Goal: Task Accomplishment & Management: Complete application form

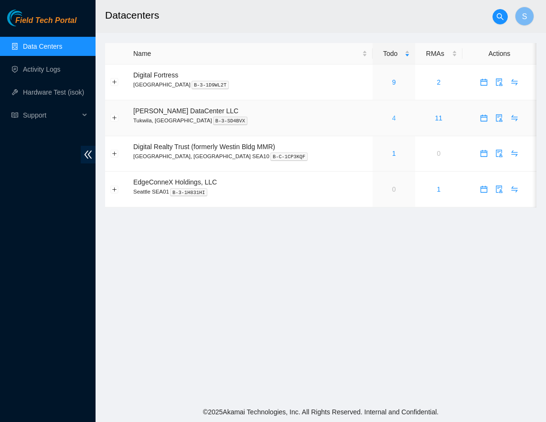
click at [392, 117] on link "4" at bounding box center [394, 118] width 4 height 8
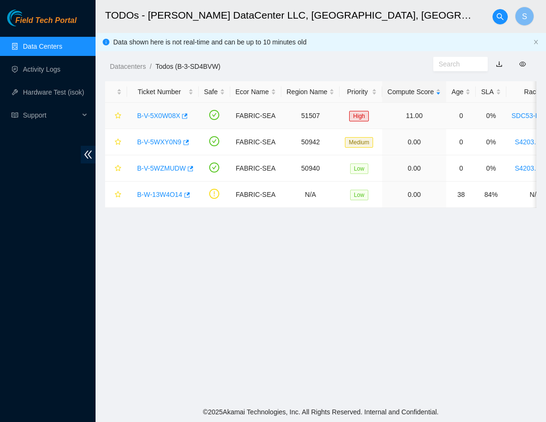
click at [160, 117] on link "B-V-5X0W08X" at bounding box center [158, 116] width 43 height 8
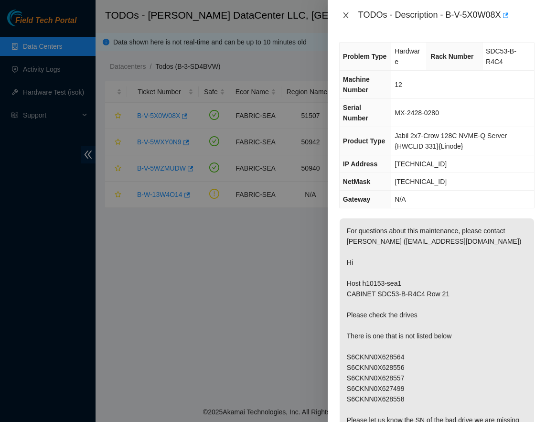
click at [349, 14] on icon "close" at bounding box center [346, 15] width 8 height 8
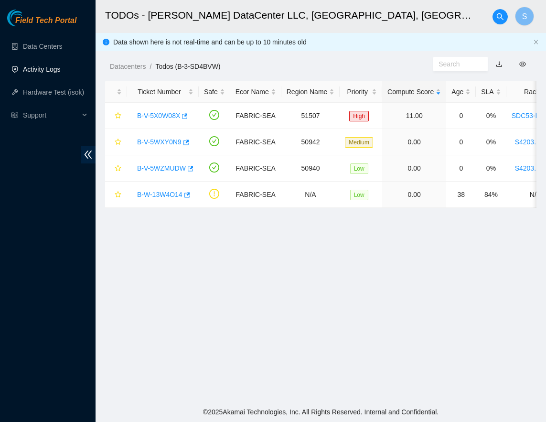
click at [28, 73] on link "Activity Logs" at bounding box center [42, 69] width 38 height 8
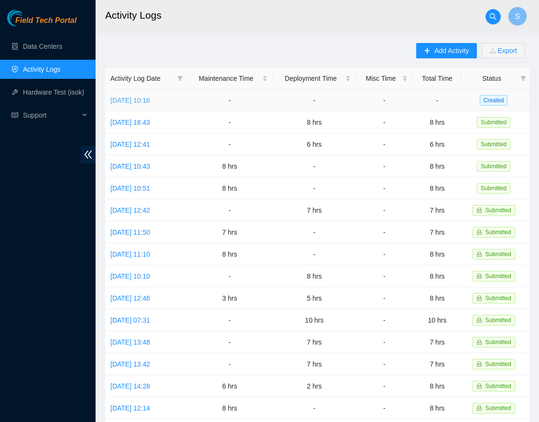
click at [150, 103] on link "Mon, 29 Sep 2025 10:16" at bounding box center [130, 100] width 40 height 8
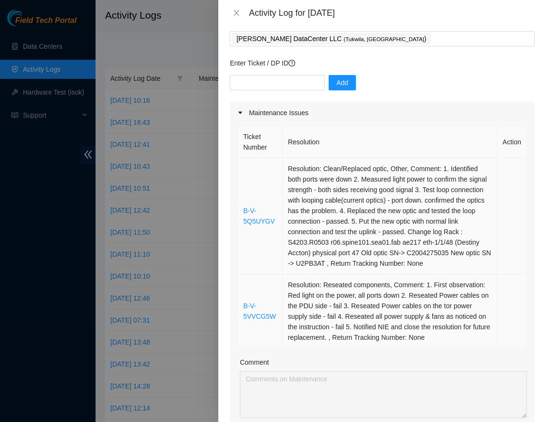
scroll to position [48, 0]
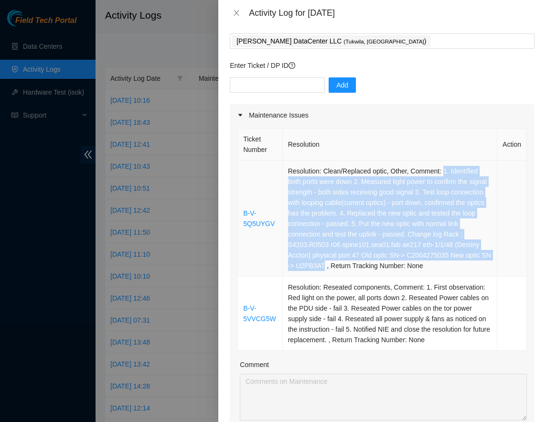
drag, startPoint x: 440, startPoint y: 168, endPoint x: 363, endPoint y: 274, distance: 130.3
click at [363, 274] on td "Resolution: Clean/Replaced optic, Other, Comment: 1. Identified both ports were…" at bounding box center [390, 218] width 214 height 116
copy td "1. Identified both ports were down 2. Measured light power to confirm the signa…"
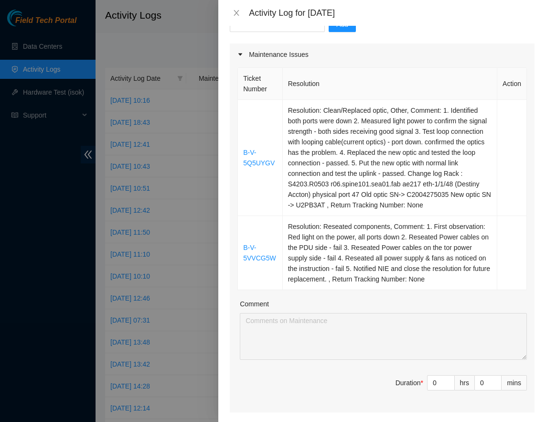
scroll to position [143, 0]
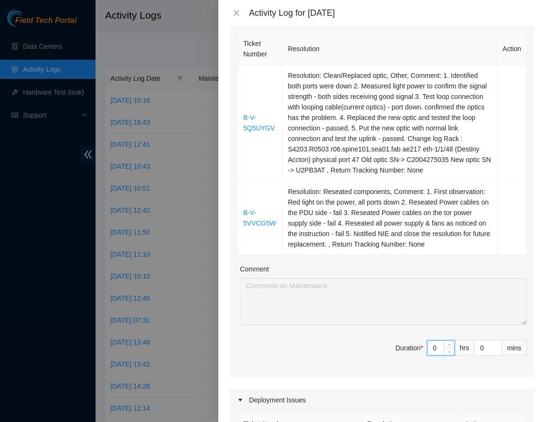
click at [430, 349] on input "0" at bounding box center [440, 348] width 27 height 14
type input "8"
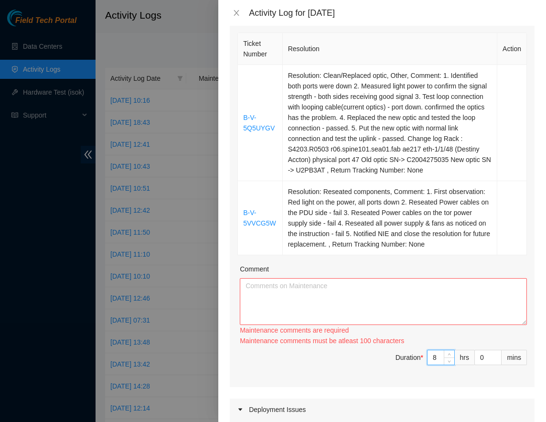
type input "8"
drag, startPoint x: 285, startPoint y: 290, endPoint x: 289, endPoint y: 305, distance: 15.6
click at [285, 291] on textarea "Comment" at bounding box center [383, 301] width 287 height 47
paste textarea "1. Identified both ports were down 2. Measured light power to confirm the signa…"
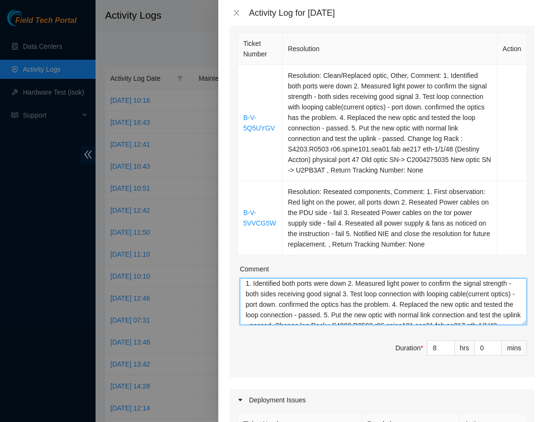
scroll to position [0, 0]
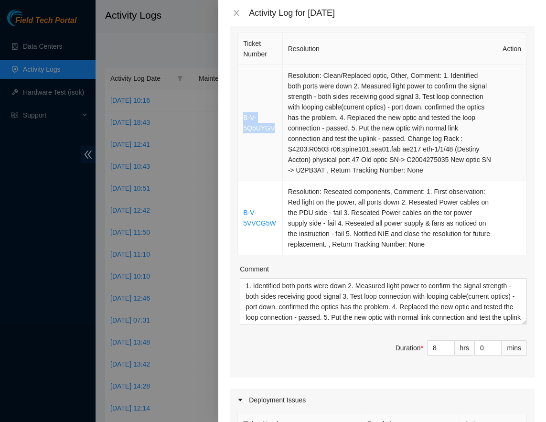
drag, startPoint x: 278, startPoint y: 132, endPoint x: 242, endPoint y: 117, distance: 39.5
click at [242, 117] on td "B-V-5Q5UYGV" at bounding box center [260, 123] width 45 height 116
copy link "B-V-5Q5UYGV"
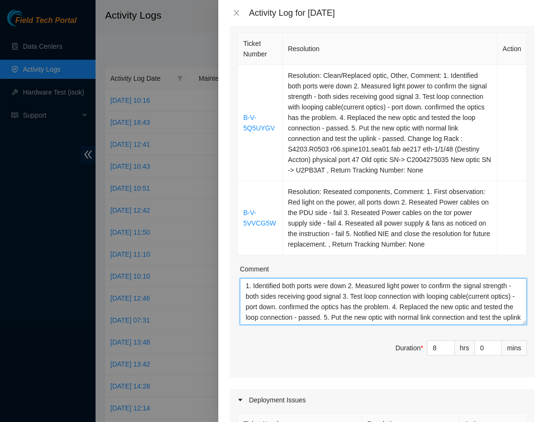
drag, startPoint x: 250, startPoint y: 283, endPoint x: 263, endPoint y: 287, distance: 13.4
click at [250, 283] on textarea "1. Identified both ports were down 2. Measured light power to confirm the signa…" at bounding box center [383, 301] width 287 height 47
paste textarea "B-V-5Q5UYGV"
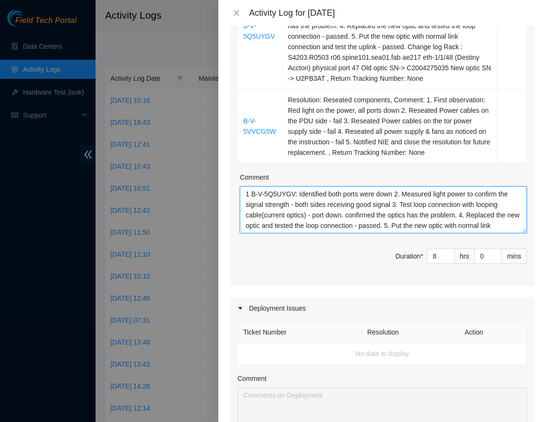
scroll to position [239, 0]
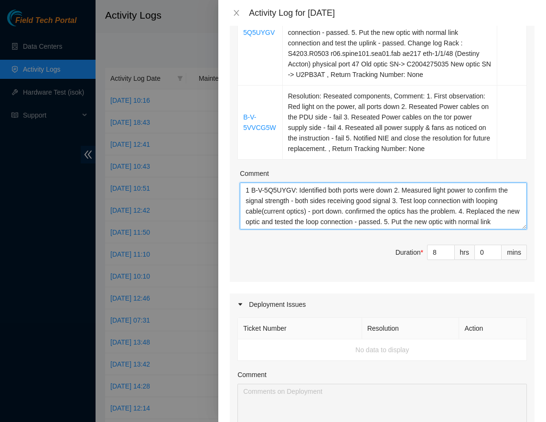
click at [479, 218] on textarea "1 B-V-5Q5UYGV: Identified both ports were down 2. Measured light power to confi…" at bounding box center [383, 205] width 287 height 47
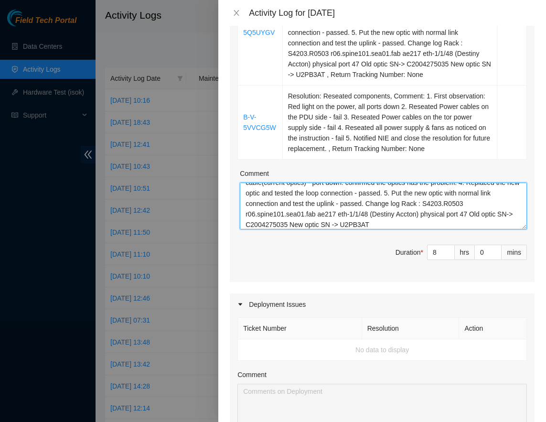
scroll to position [32, 0]
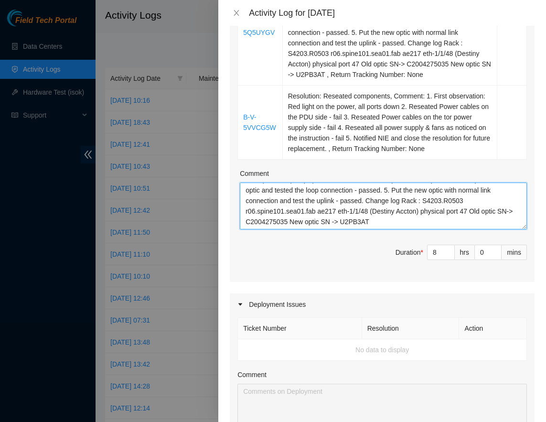
click at [427, 218] on textarea "1 B-V-5Q5UYGV: Identified both ports were down 2. Measured light power to confi…" at bounding box center [383, 205] width 287 height 47
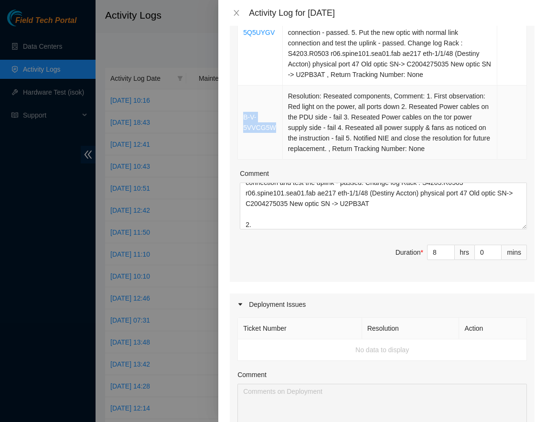
drag, startPoint x: 276, startPoint y: 128, endPoint x: 241, endPoint y: 115, distance: 37.1
click at [241, 115] on td "B-V-5VVCG5W" at bounding box center [260, 122] width 45 height 74
copy link "B-V-5VVCG5W"
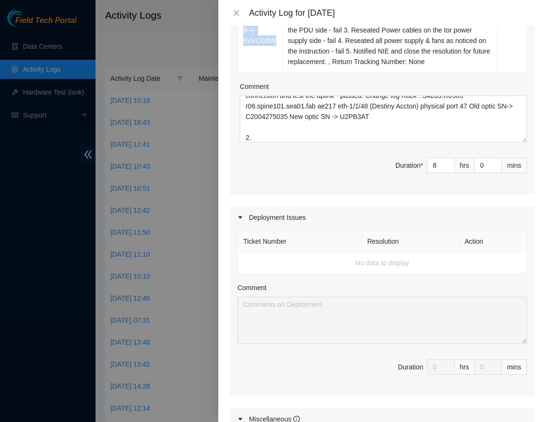
scroll to position [334, 0]
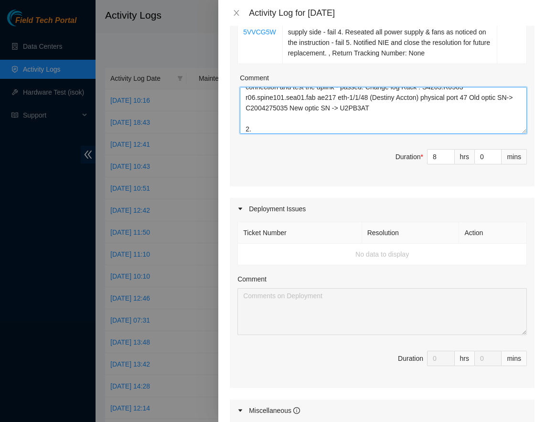
click at [271, 126] on textarea "1 B-V-5Q5UYGV: Identified both ports were down 2. Measured light power to confi…" at bounding box center [383, 110] width 287 height 47
paste textarea "B-V-5VVCG5W"
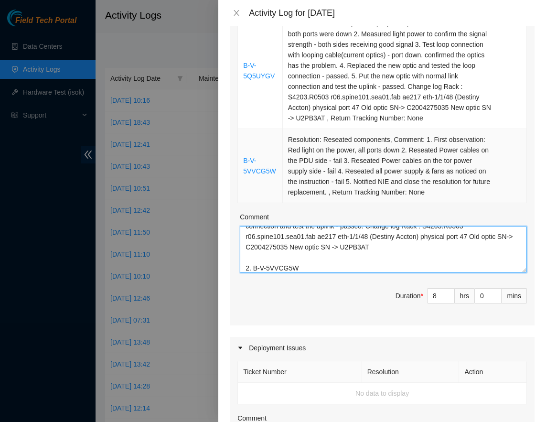
scroll to position [191, 0]
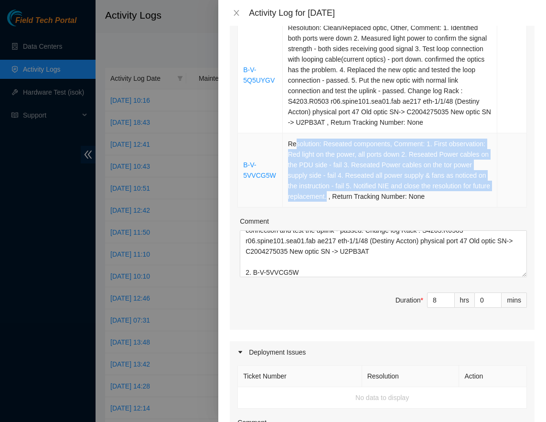
drag, startPoint x: 343, startPoint y: 195, endPoint x: 289, endPoint y: 153, distance: 68.5
click at [292, 148] on td "Resolution: Reseated components, Comment: 1. First observation: Red light on th…" at bounding box center [390, 170] width 214 height 74
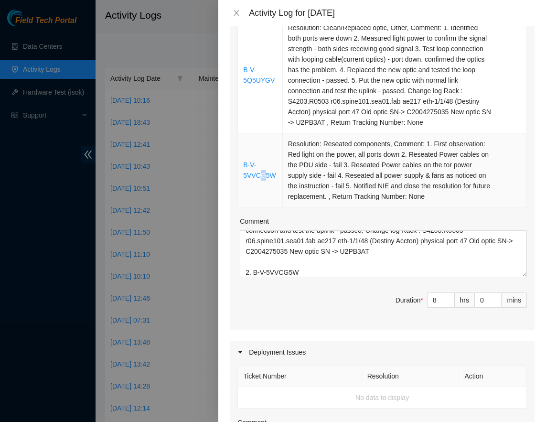
click at [263, 203] on td "B-V-5VVCG5W" at bounding box center [260, 170] width 45 height 74
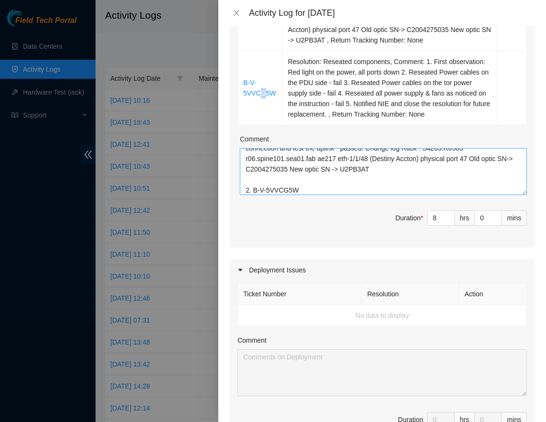
scroll to position [239, 0]
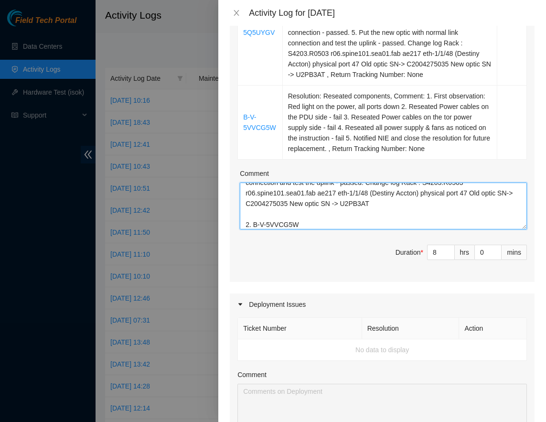
click at [327, 226] on textarea "1 B-V-5Q5UYGV: Identified both ports were down 2. Measured light power to confi…" at bounding box center [383, 205] width 287 height 47
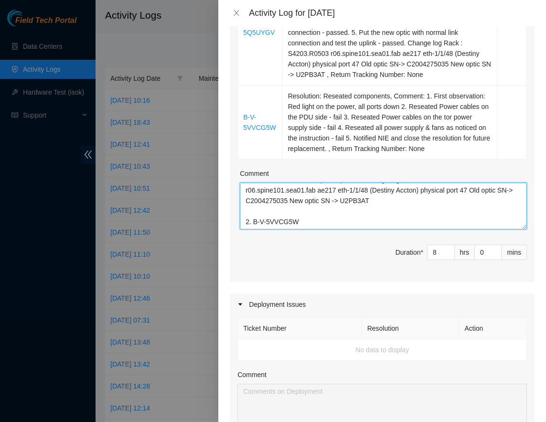
scroll to position [71, 0]
paste textarea "B-V-5VVCG5W"
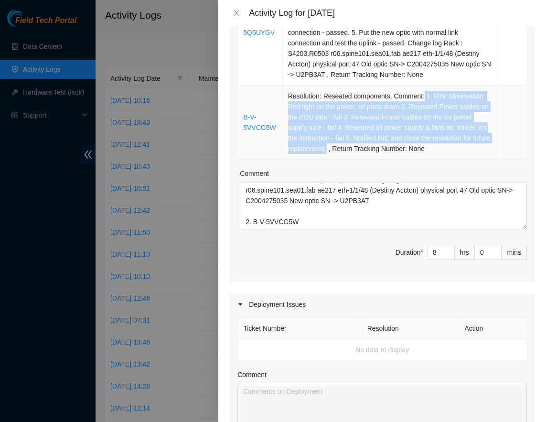
drag, startPoint x: 342, startPoint y: 148, endPoint x: 419, endPoint y: 97, distance: 91.7
click at [419, 97] on td "Resolution: Reseated components, Comment: 1. First observation: Red light on th…" at bounding box center [390, 122] width 214 height 74
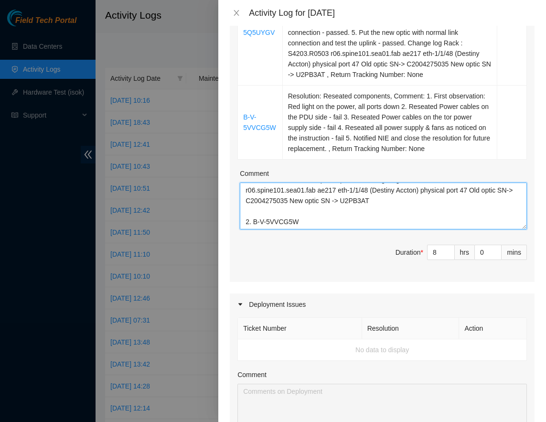
click at [341, 227] on textarea "1 B-V-5Q5UYGV: Identified both ports were down 2. Measured light power to confi…" at bounding box center [383, 205] width 287 height 47
paste textarea "B-V-5VVCG5W"
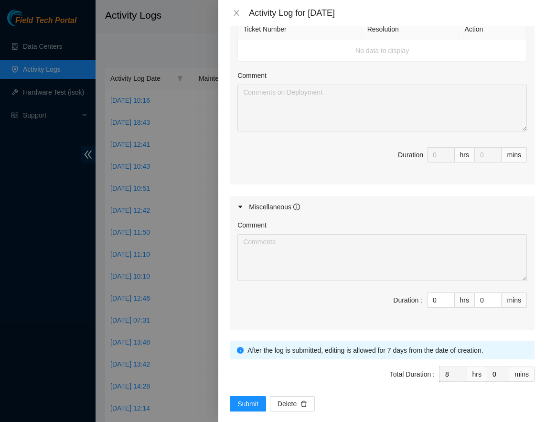
scroll to position [550, 0]
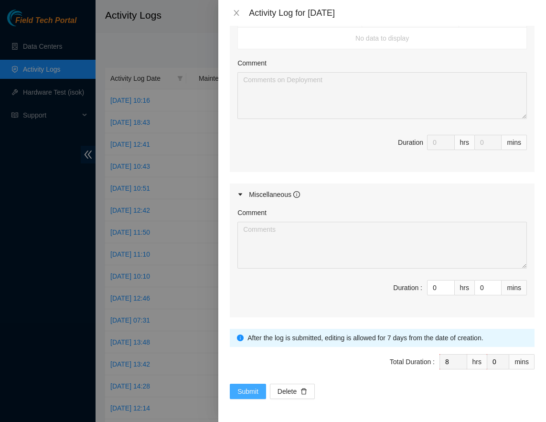
type textarea "1 B-V-5Q5UYGV: Identified both ports were down 2. Measured light power to confi…"
click at [257, 397] on button "Submit" at bounding box center [248, 390] width 36 height 15
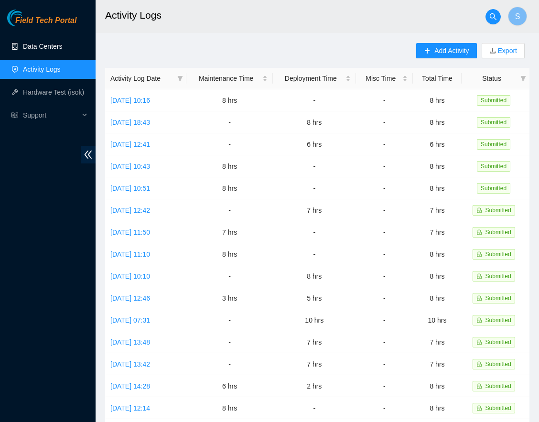
click at [24, 36] on ul "Data Centers Activity Logs Hardware Test (isok) Support" at bounding box center [48, 81] width 96 height 92
click at [23, 45] on link "Data Centers" at bounding box center [42, 47] width 39 height 8
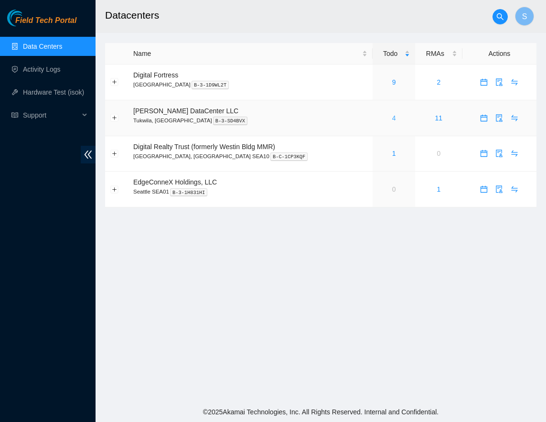
click at [392, 117] on link "4" at bounding box center [394, 118] width 4 height 8
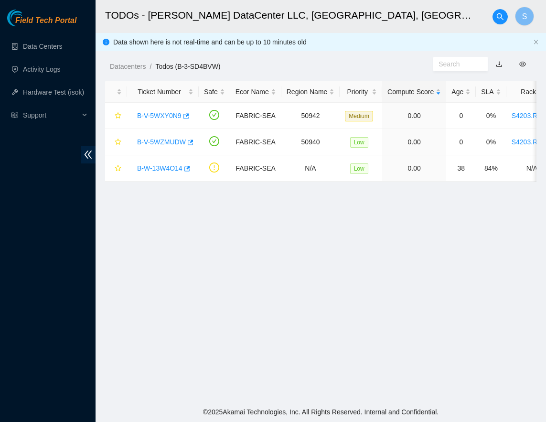
click at [181, 308] on main "TODOs - Sabey DataCenter LLC, Tukwila, WA S Data shown here is not real-time an…" at bounding box center [321, 201] width 450 height 402
